Goal: Navigation & Orientation: Understand site structure

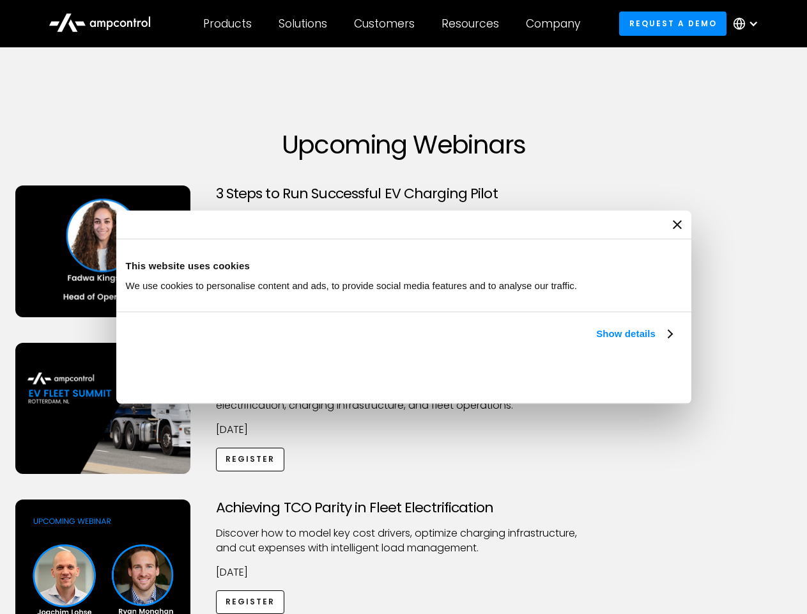
click at [596, 341] on link "Show details" at bounding box center [633, 333] width 75 height 15
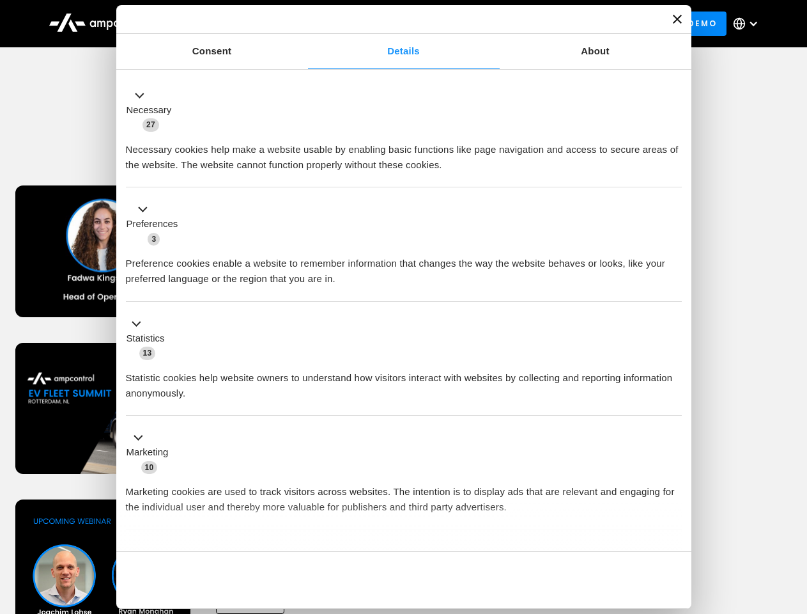
click at [674, 529] on ul "Necessary 27 Necessary cookies help make a website usable by enabling basic fun…" at bounding box center [404, 336] width 568 height 527
click at [793, 515] on div "Achieving TCO Parity in Fleet Electrification Discover how to model key cost dr…" at bounding box center [404, 599] width 803 height 201
click at [393, 24] on div "Customers" at bounding box center [384, 24] width 61 height 14
click at [227, 24] on div "Products" at bounding box center [227, 24] width 49 height 14
click at [304, 24] on div "Solutions" at bounding box center [303, 24] width 49 height 14
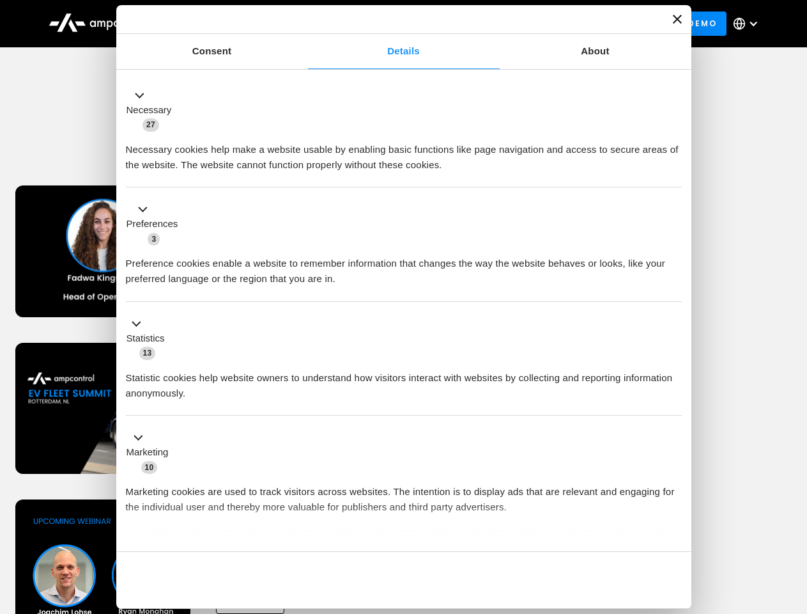
click at [387, 24] on div "Customers" at bounding box center [384, 24] width 61 height 14
click at [473, 24] on div "Resources" at bounding box center [471, 24] width 58 height 14
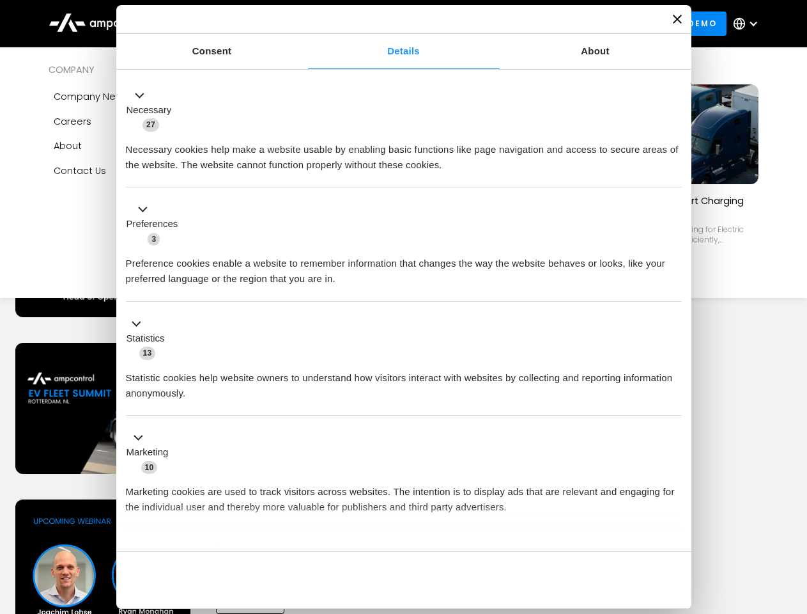
click at [557, 24] on div "Company" at bounding box center [553, 24] width 54 height 14
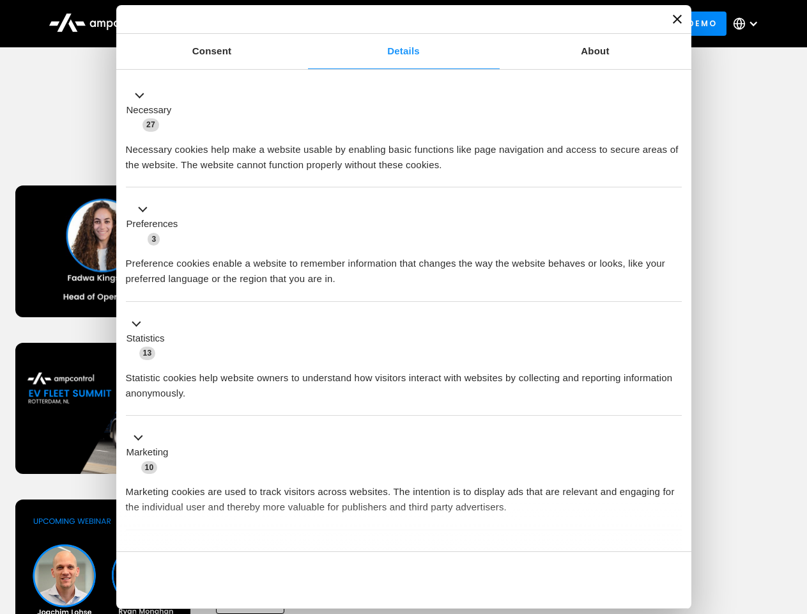
click at [749, 24] on div at bounding box center [753, 24] width 10 height 10
